Goal: Task Accomplishment & Management: Complete application form

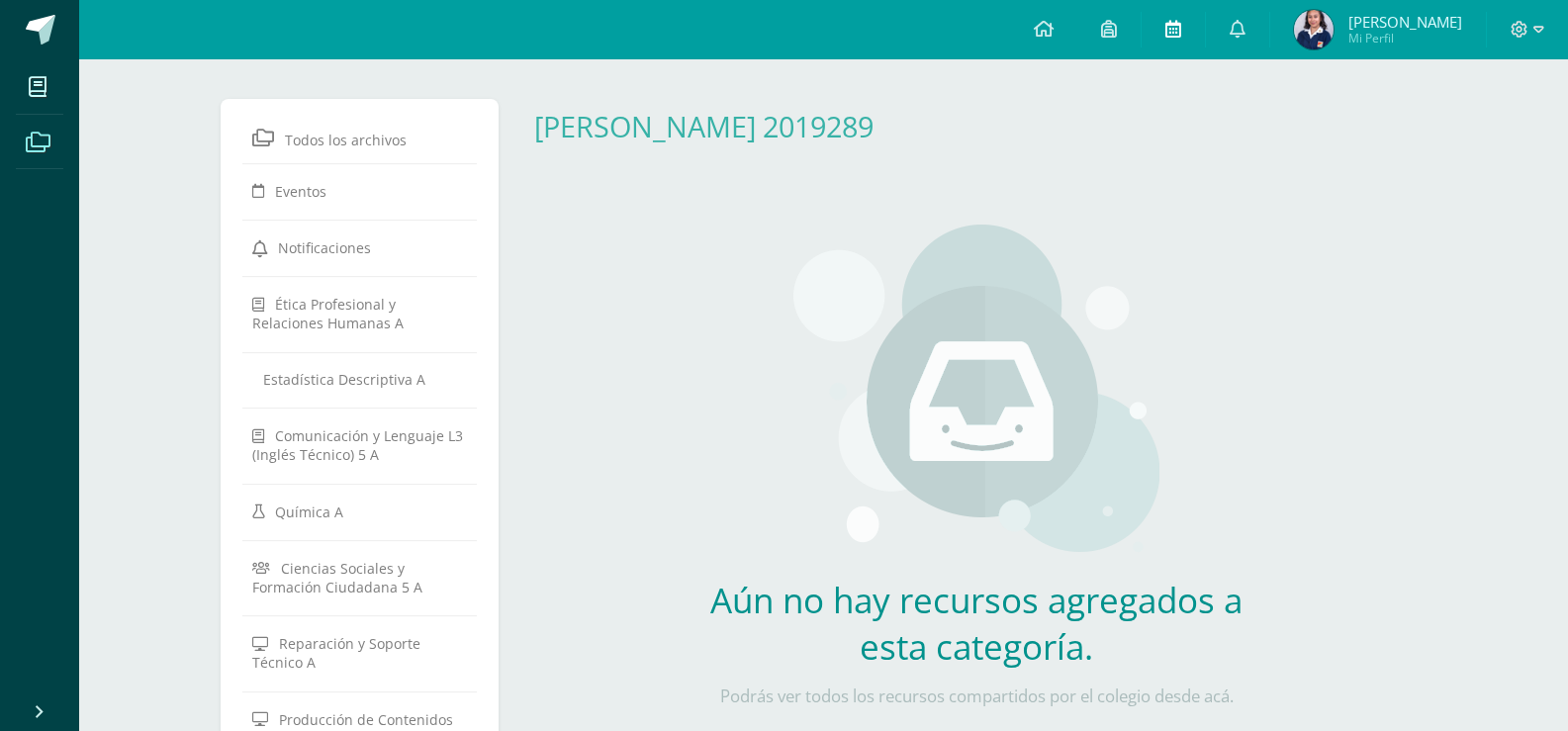
click at [1181, 25] on icon at bounding box center [1173, 29] width 16 height 18
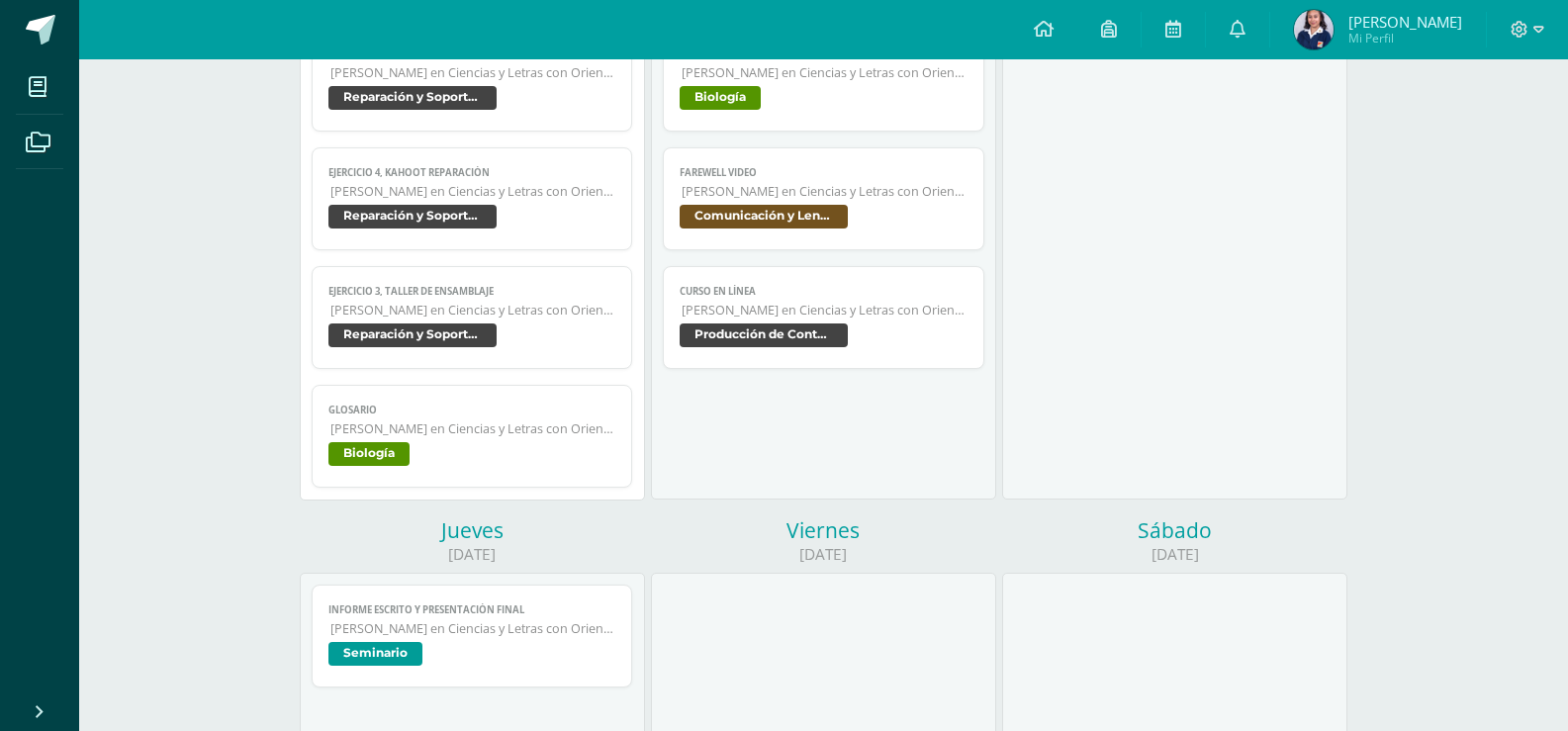
scroll to position [362, 0]
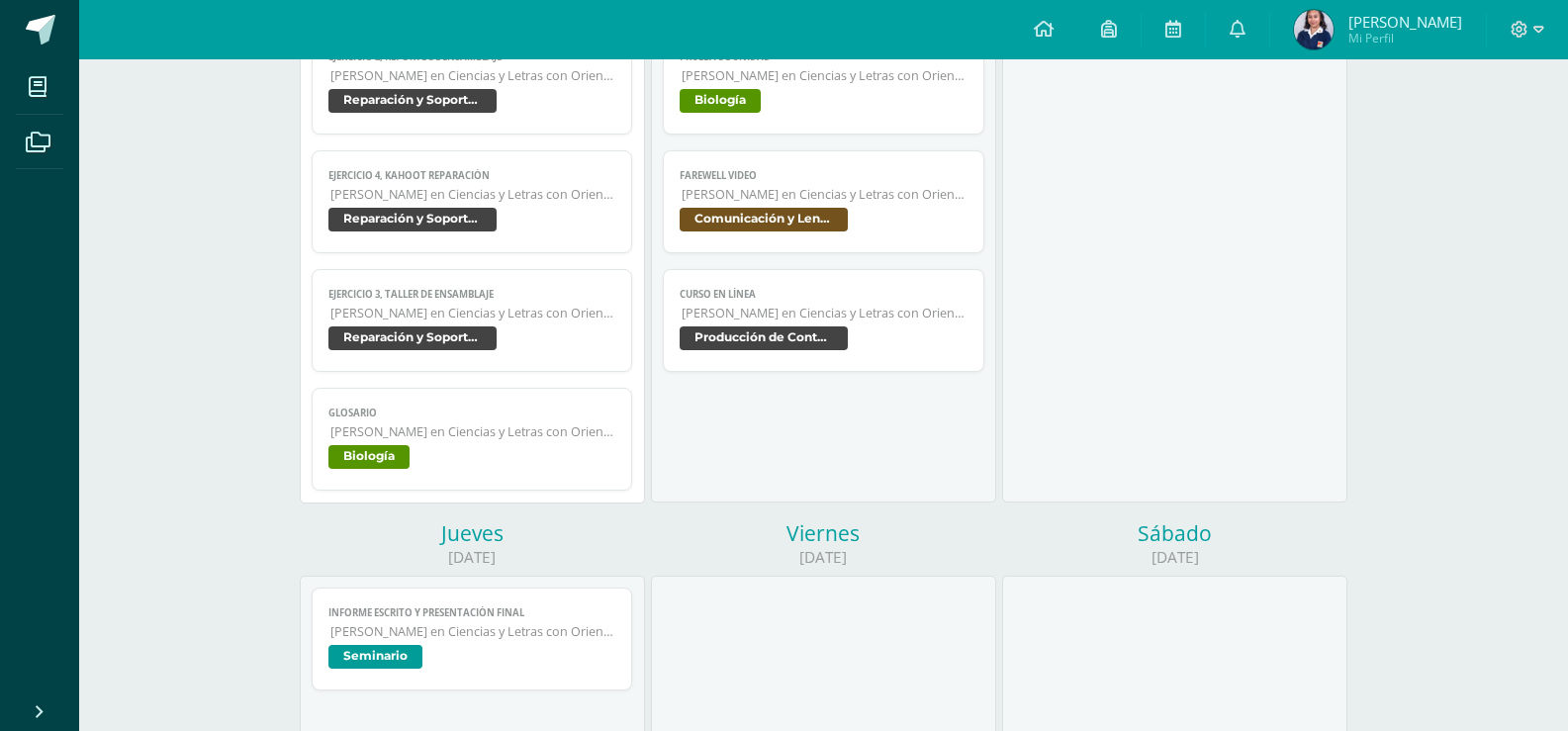
click at [536, 413] on span "glosario" at bounding box center [472, 413] width 288 height 13
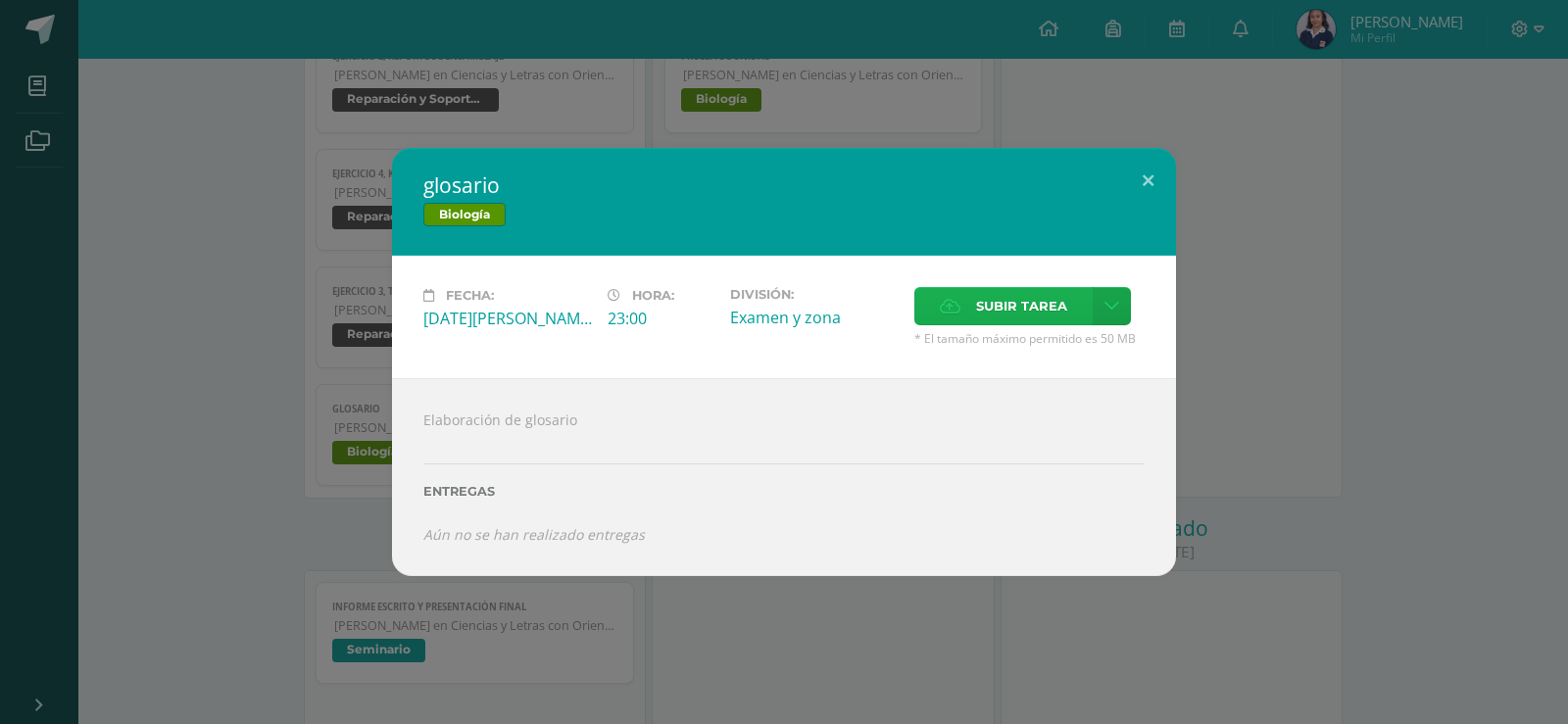
click at [1000, 308] on span "Subir tarea" at bounding box center [1021, 305] width 92 height 36
click at [0, 0] on input "Subir tarea" at bounding box center [0, 0] width 0 height 0
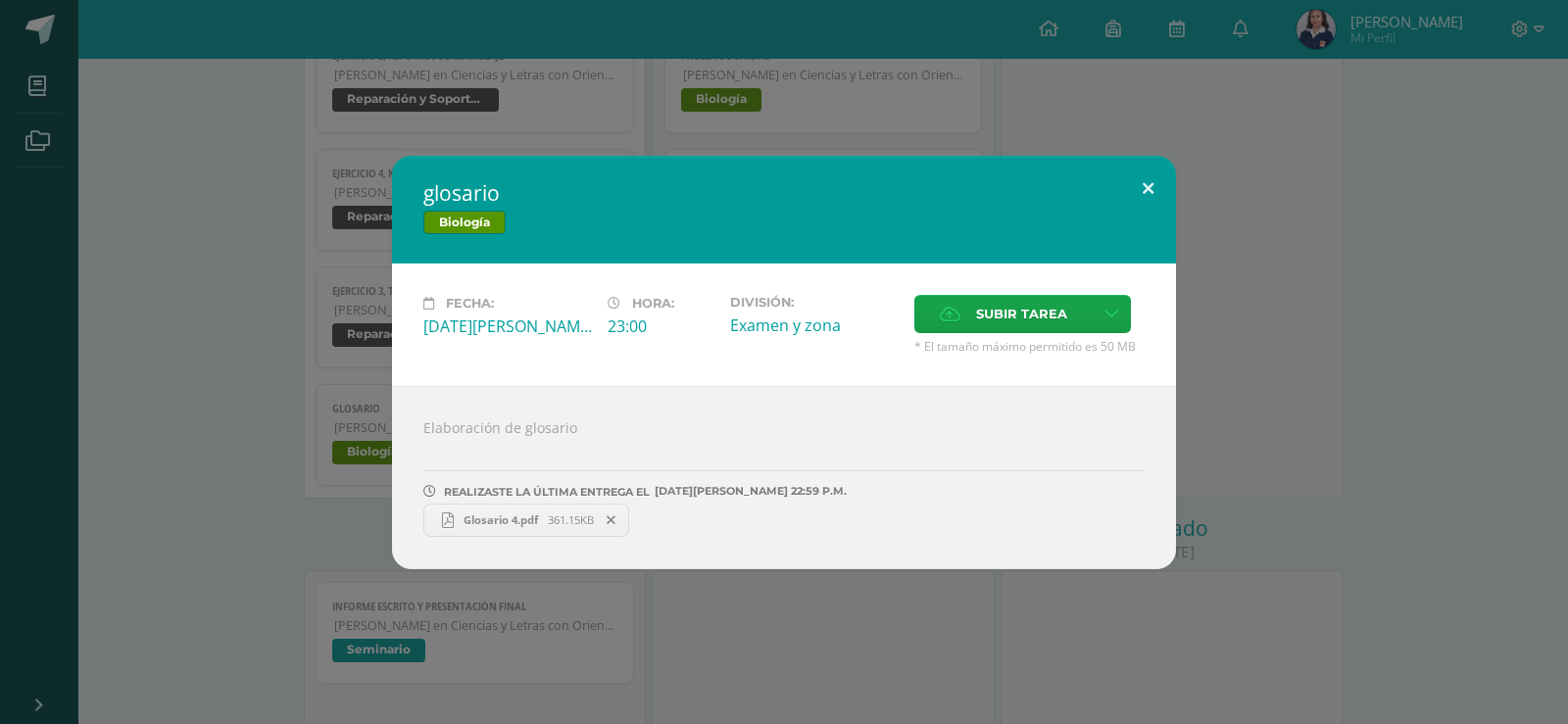
click at [1152, 198] on button at bounding box center [1147, 189] width 56 height 67
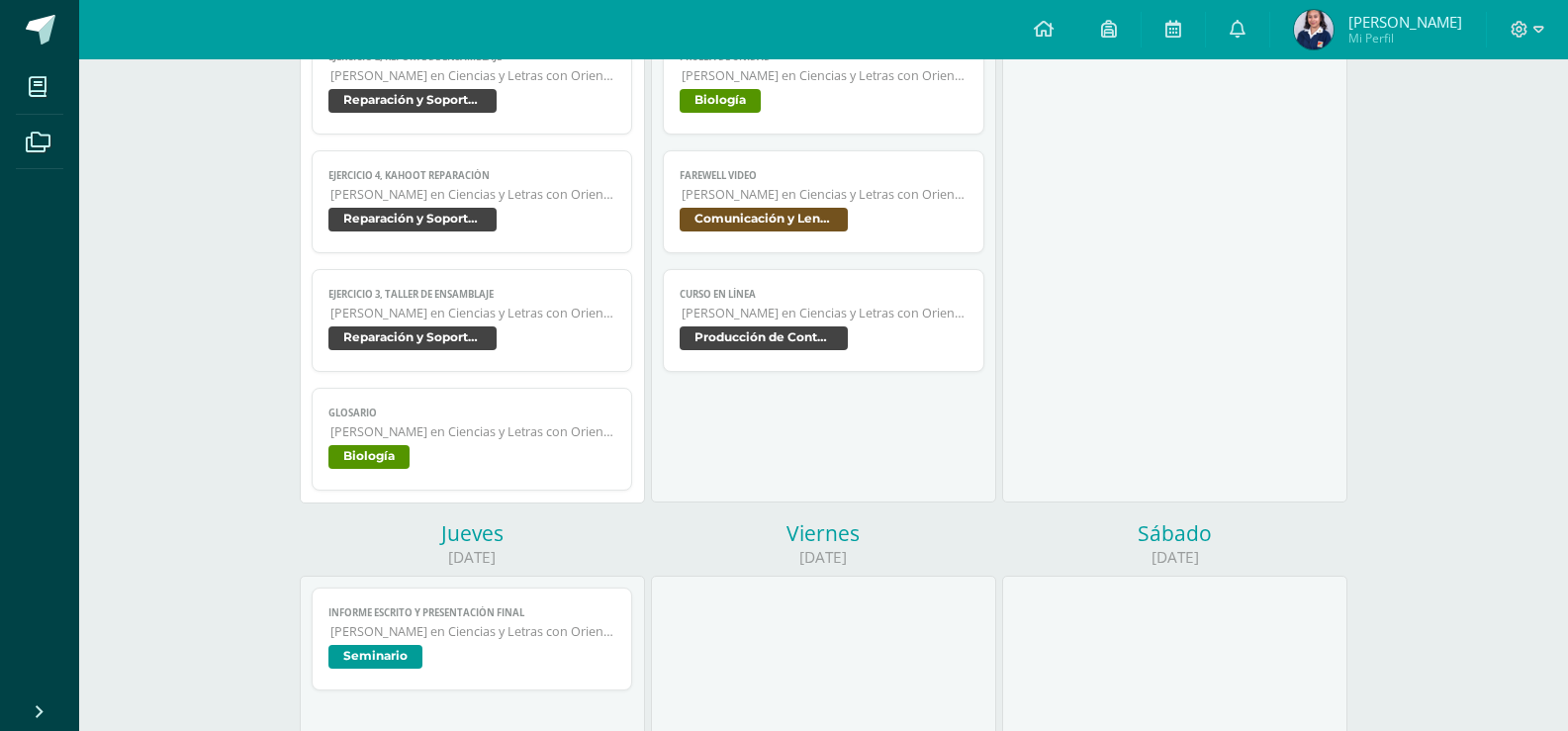
click at [556, 433] on span "Quinto Quinto Bachillerato en Ciencias y Letras con Orientación en Computación" at bounding box center [473, 432] width 286 height 17
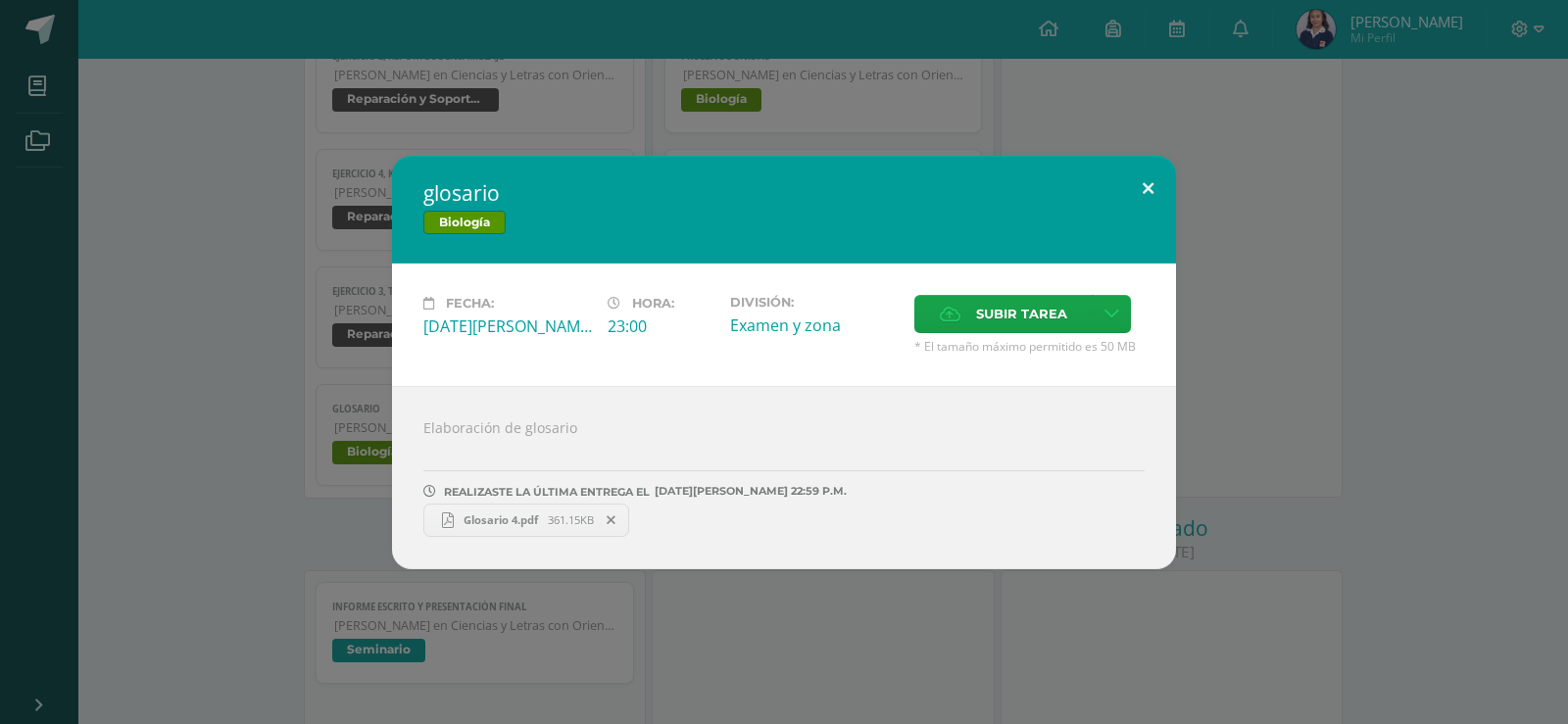
click at [1140, 196] on button at bounding box center [1147, 189] width 56 height 67
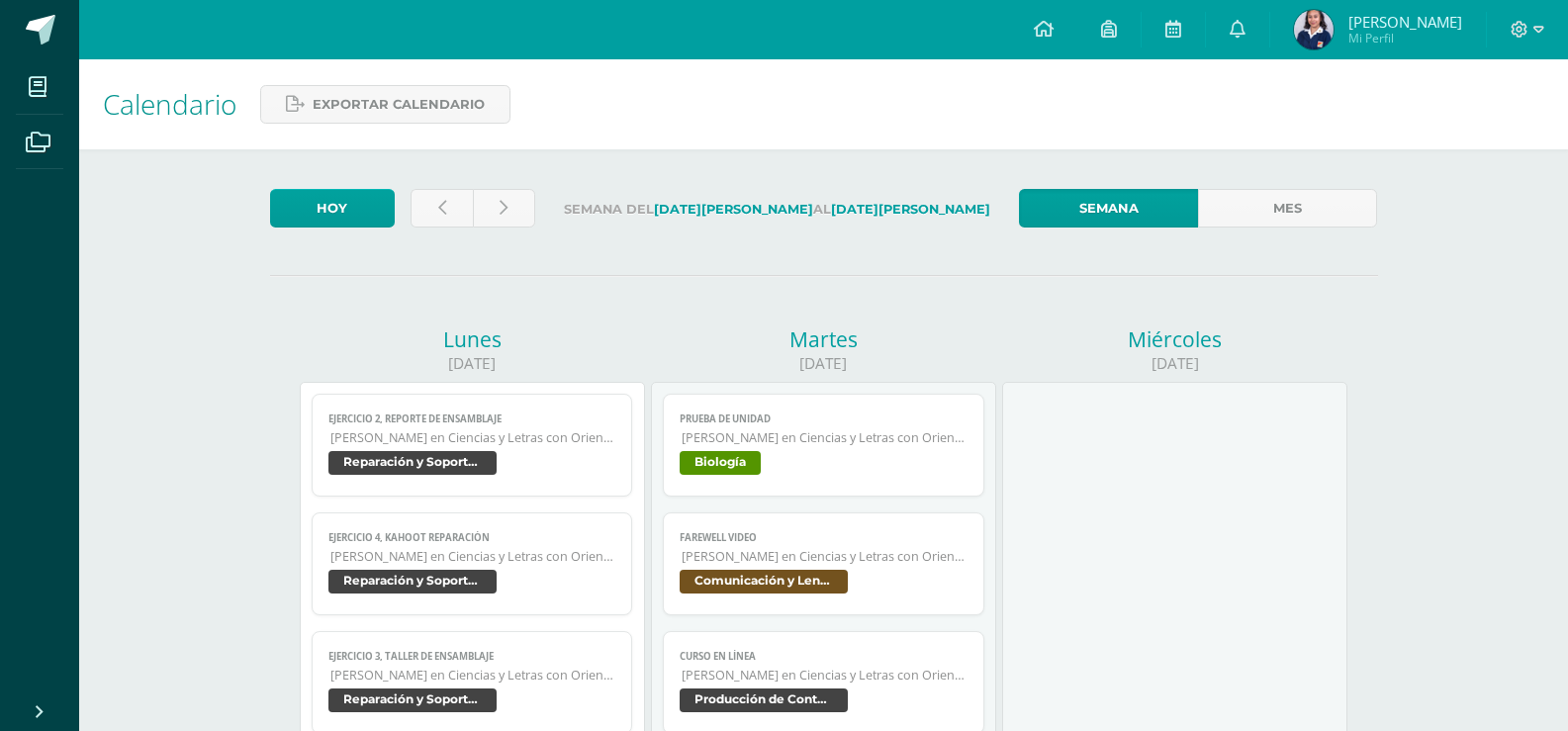
scroll to position [362, 0]
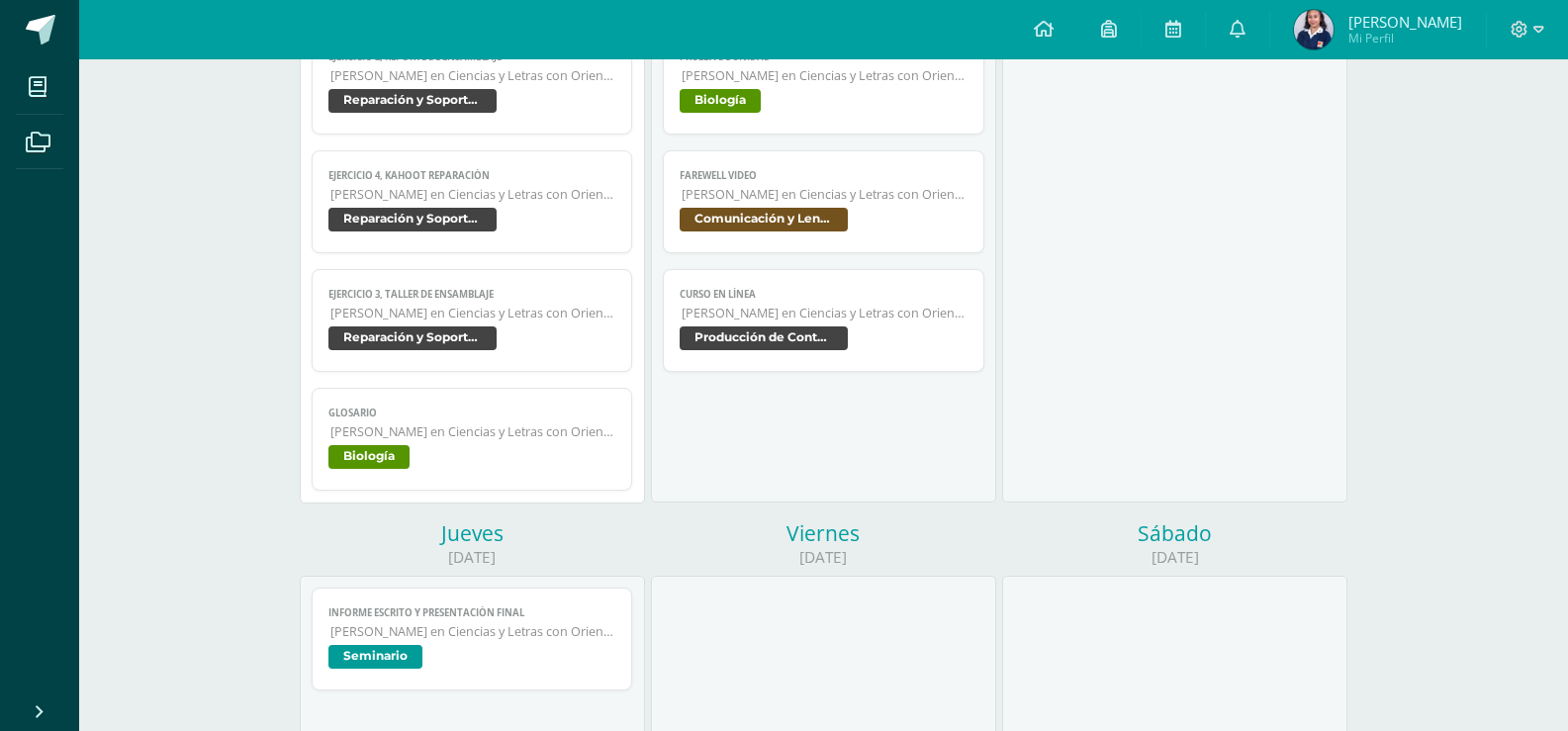
click at [448, 418] on span "glosario" at bounding box center [472, 413] width 288 height 13
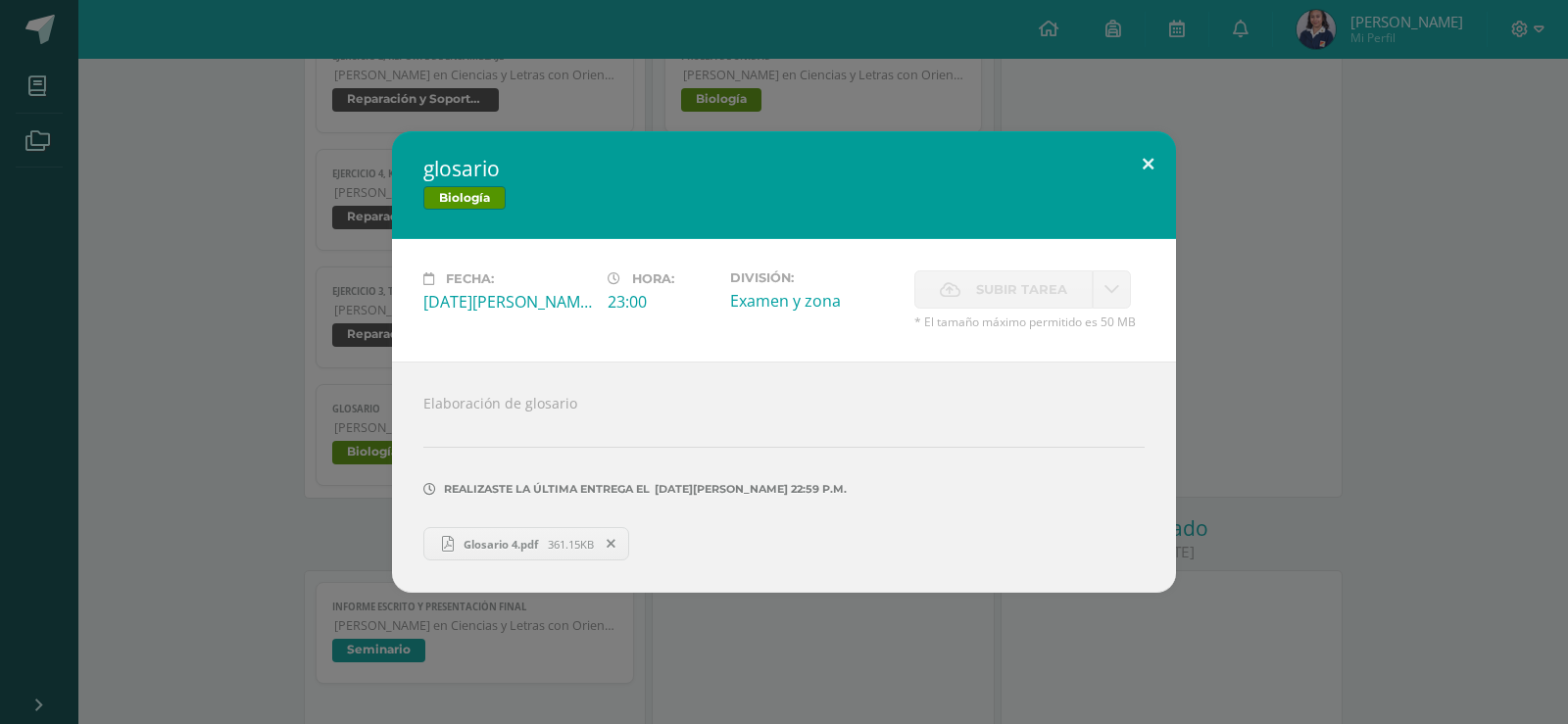
click at [1147, 160] on button at bounding box center [1147, 165] width 56 height 67
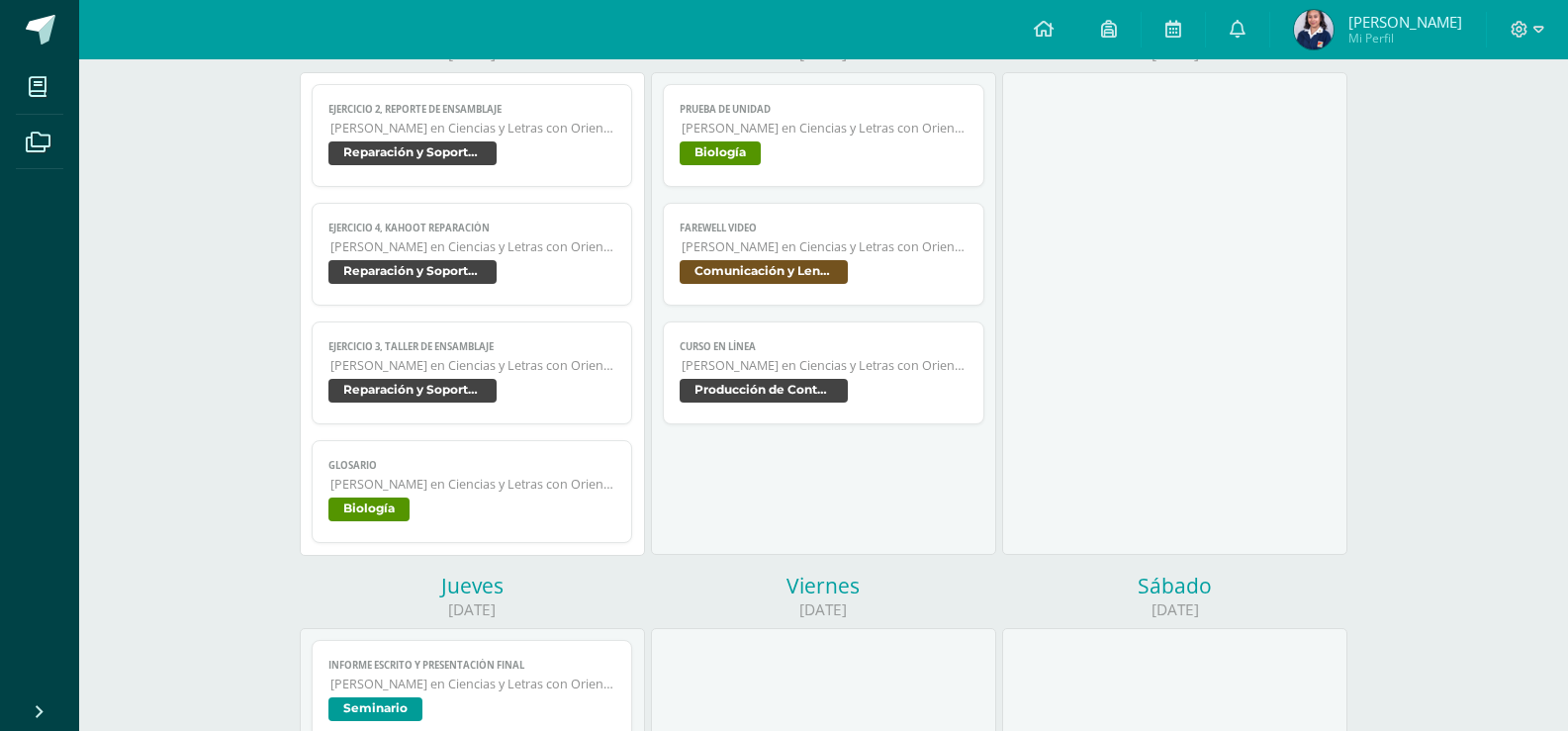
scroll to position [300, 0]
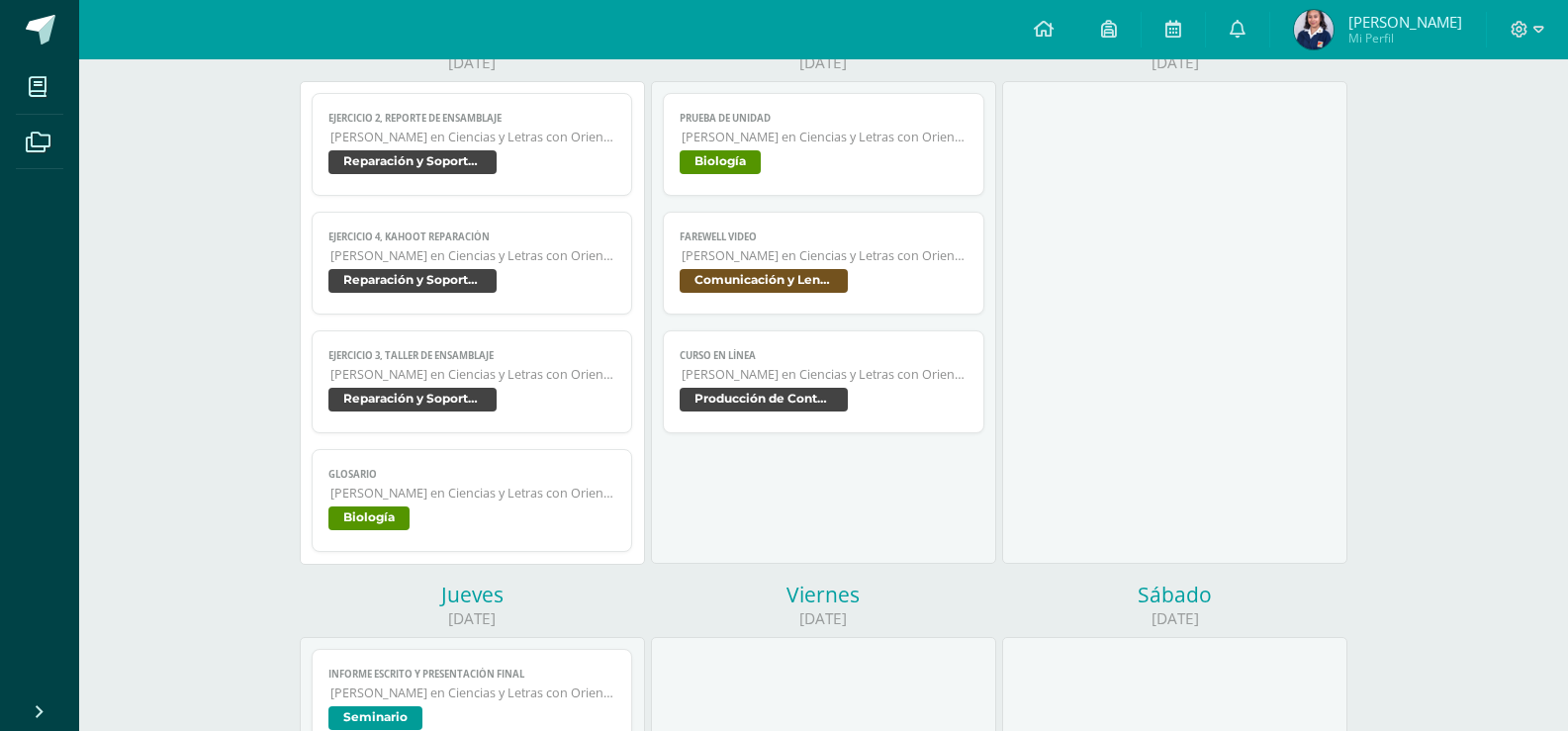
click at [838, 153] on span "Biología" at bounding box center [823, 164] width 288 height 29
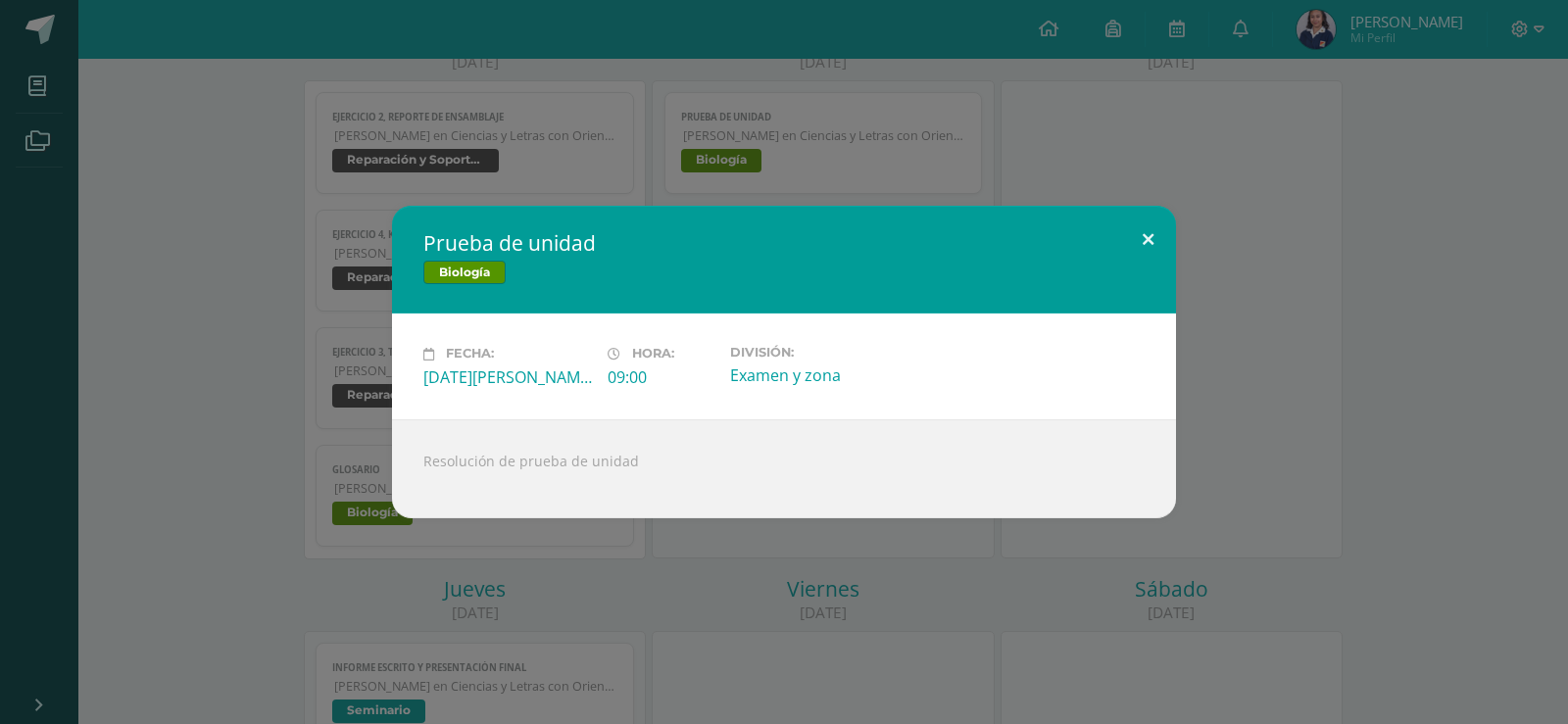
click at [1143, 240] on button at bounding box center [1147, 239] width 56 height 67
